Goal: Navigation & Orientation: Find specific page/section

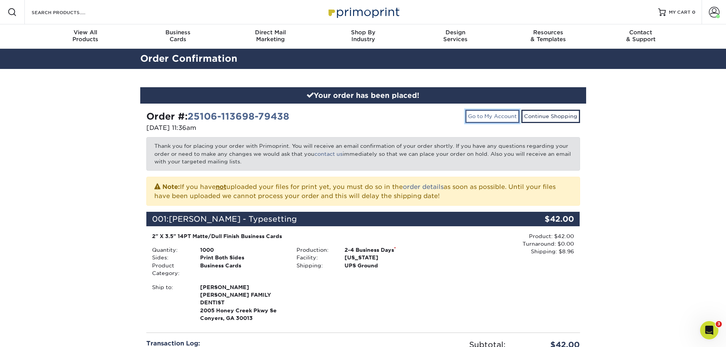
click at [512, 115] on link "Go to My Account" at bounding box center [492, 116] width 54 height 13
